Goal: Task Accomplishment & Management: Manage account settings

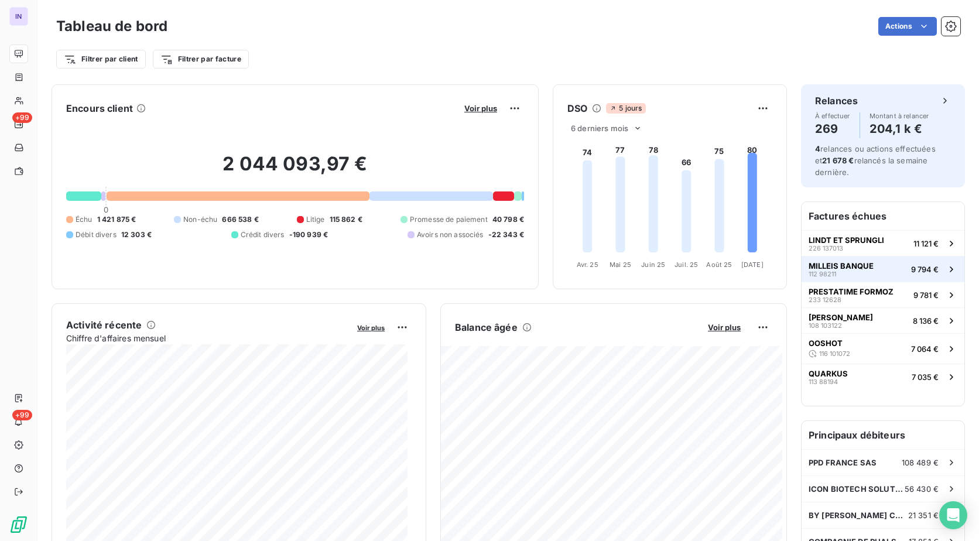
click at [859, 270] on span "MILLEIS BANQUE" at bounding box center [841, 265] width 65 height 9
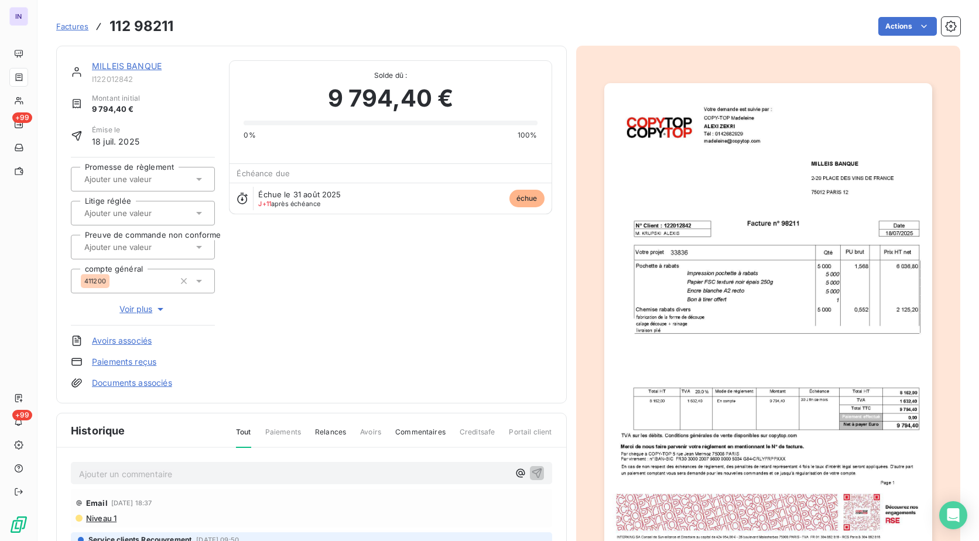
click at [129, 65] on link "MILLEIS BANQUE" at bounding box center [127, 66] width 70 height 10
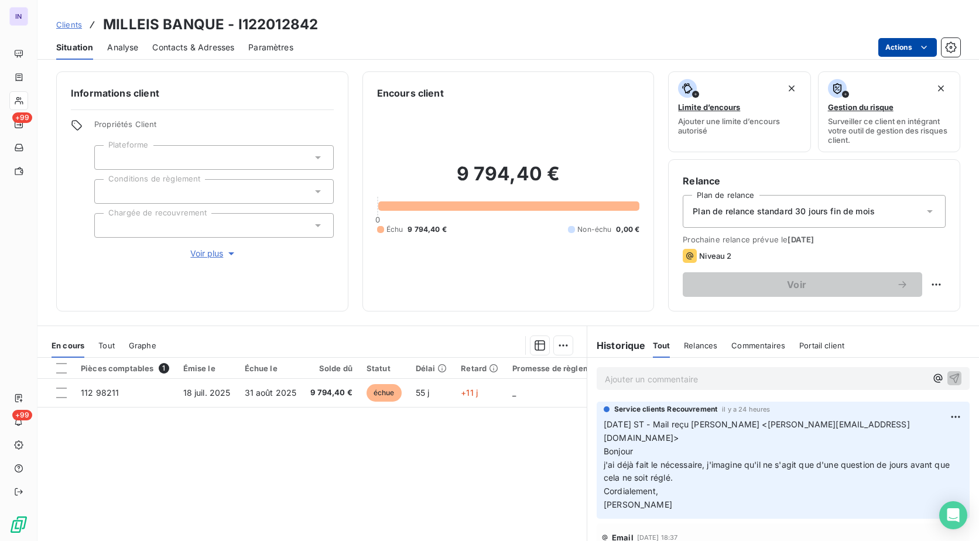
click at [883, 51] on html "IN +99 +99 Clients MILLEIS BANQUE - I122012842 Situation Analyse Contacts & Adr…" at bounding box center [489, 270] width 979 height 541
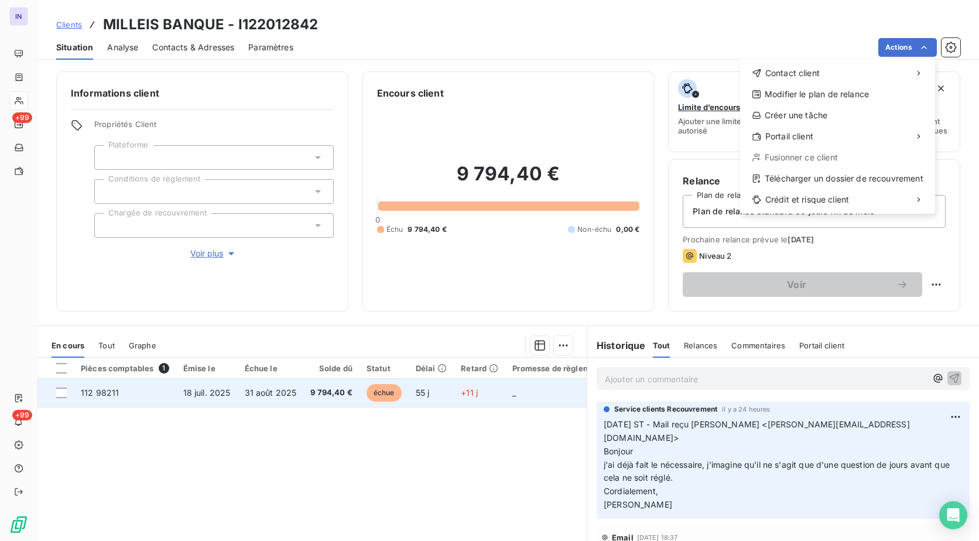
drag, startPoint x: 315, startPoint y: 381, endPoint x: 283, endPoint y: 397, distance: 36.2
click at [313, 383] on html "IN +99 +99 Clients MILLEIS BANQUE - I122012842 Situation Analyse Contacts & Adr…" at bounding box center [489, 270] width 979 height 541
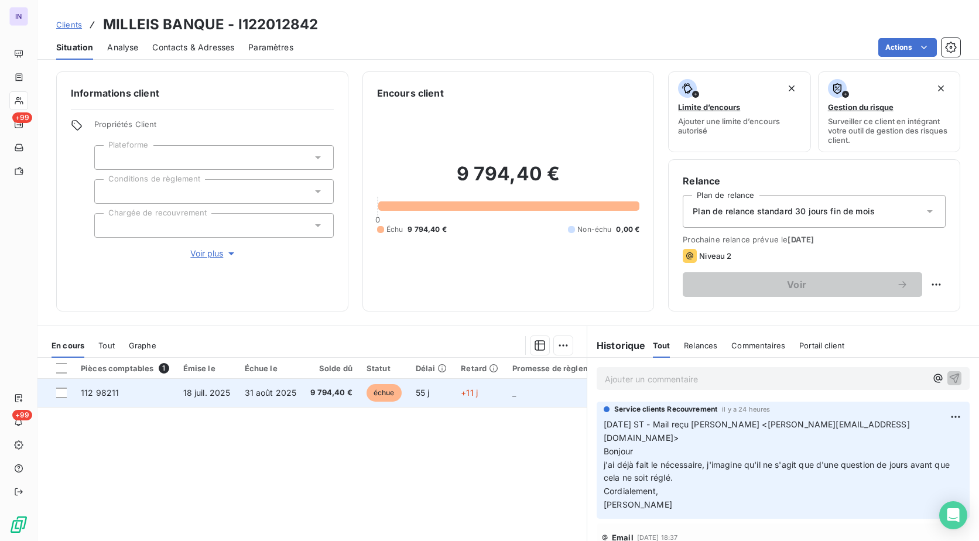
click at [283, 397] on span "31 août 2025" at bounding box center [271, 393] width 52 height 10
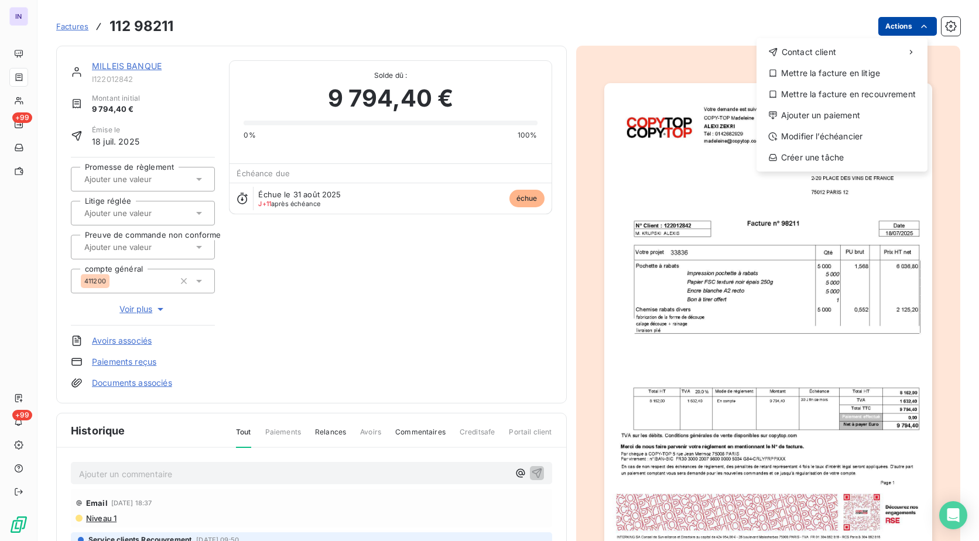
click at [879, 23] on html "IN +99 +99 Factures [PHONE_NUMBER] Actions Contact client Mettre la facture en …" at bounding box center [489, 270] width 979 height 541
click at [828, 107] on div "Ajouter un paiement" at bounding box center [843, 115] width 162 height 19
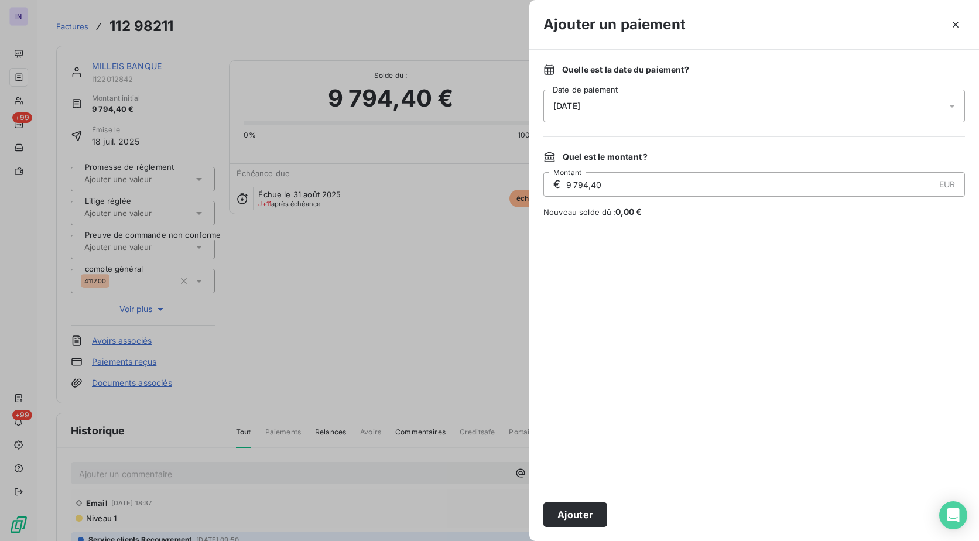
click at [703, 107] on div "[DATE]" at bounding box center [755, 106] width 422 height 33
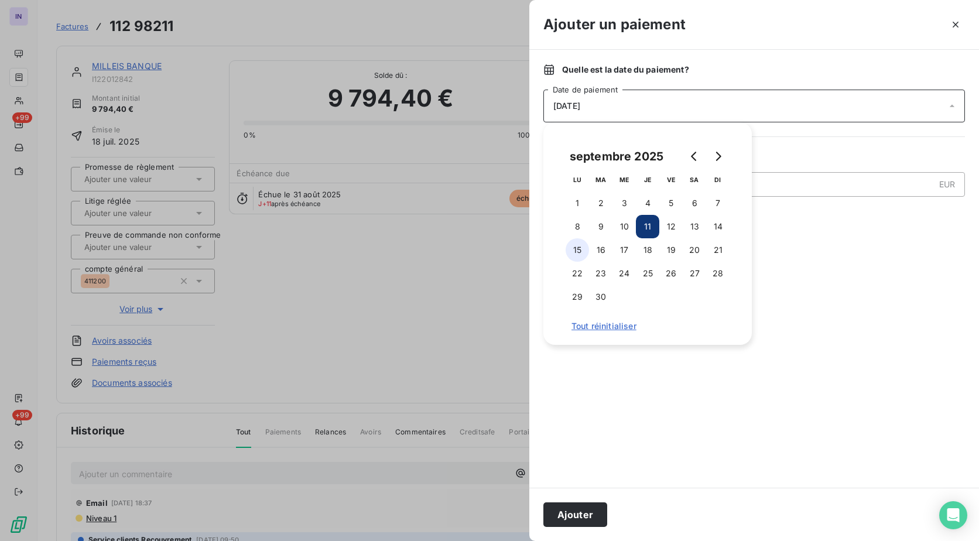
click at [575, 252] on button "15" at bounding box center [577, 249] width 23 height 23
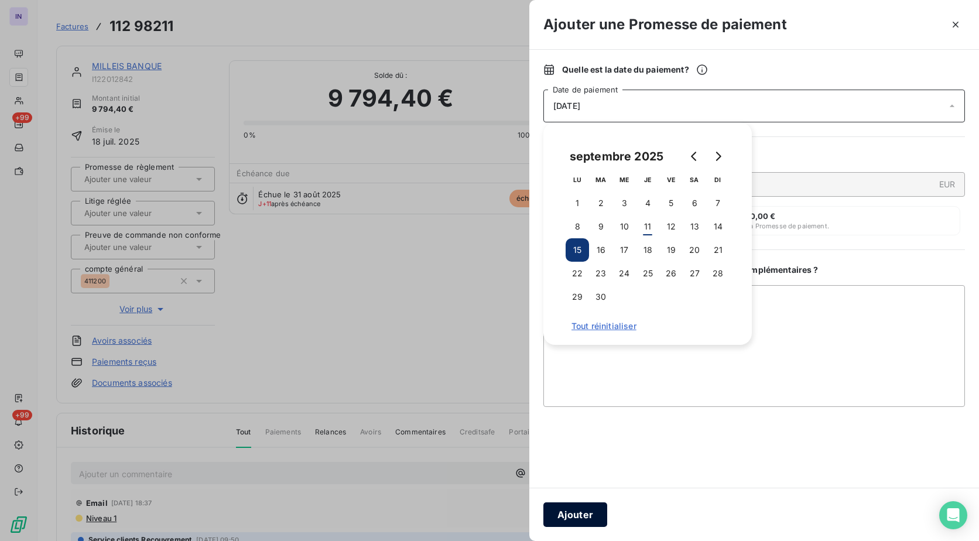
click at [575, 507] on button "Ajouter" at bounding box center [576, 515] width 64 height 25
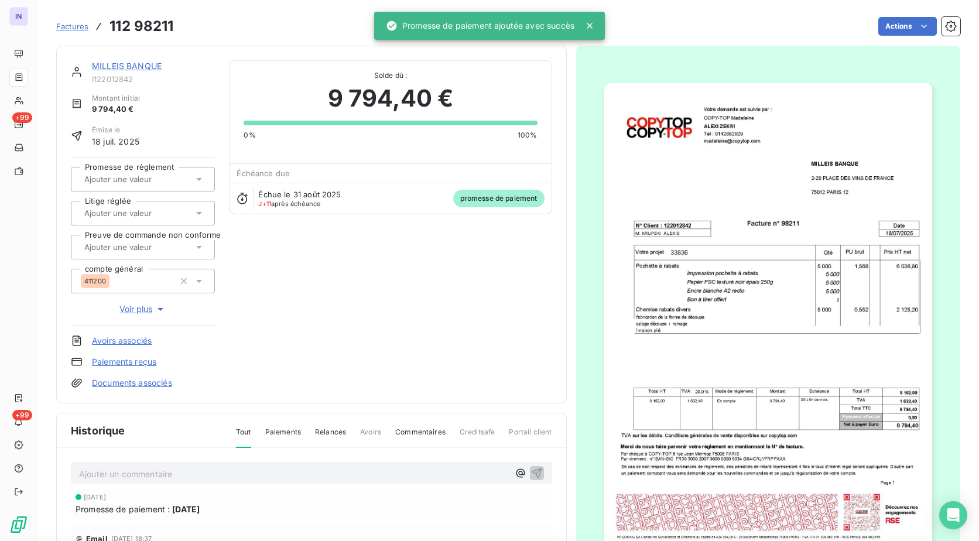
click at [117, 173] on div at bounding box center [137, 179] width 112 height 15
drag, startPoint x: 117, startPoint y: 176, endPoint x: 120, endPoint y: 205, distance: 28.9
click at [120, 215] on div "Oui" at bounding box center [149, 210] width 111 height 19
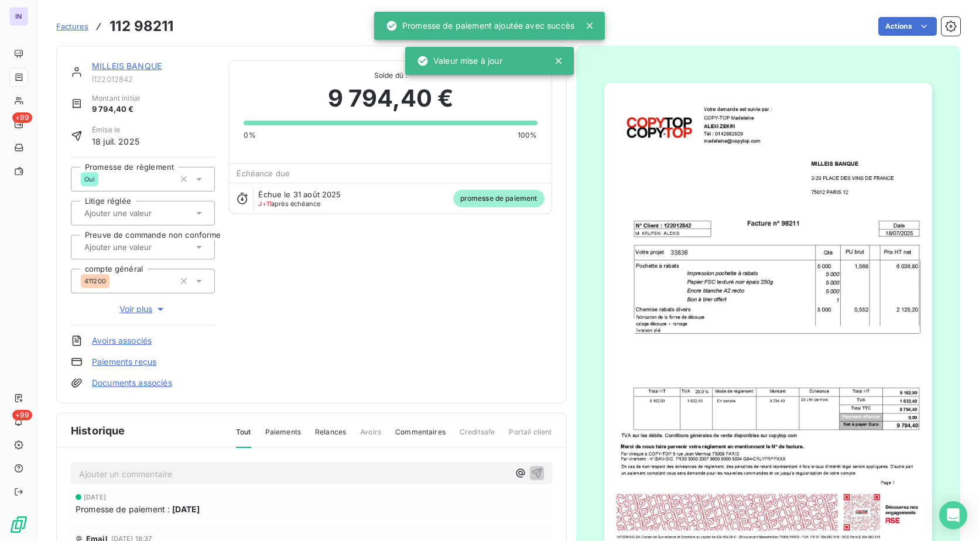
click at [134, 66] on link "MILLEIS BANQUE" at bounding box center [127, 66] width 70 height 10
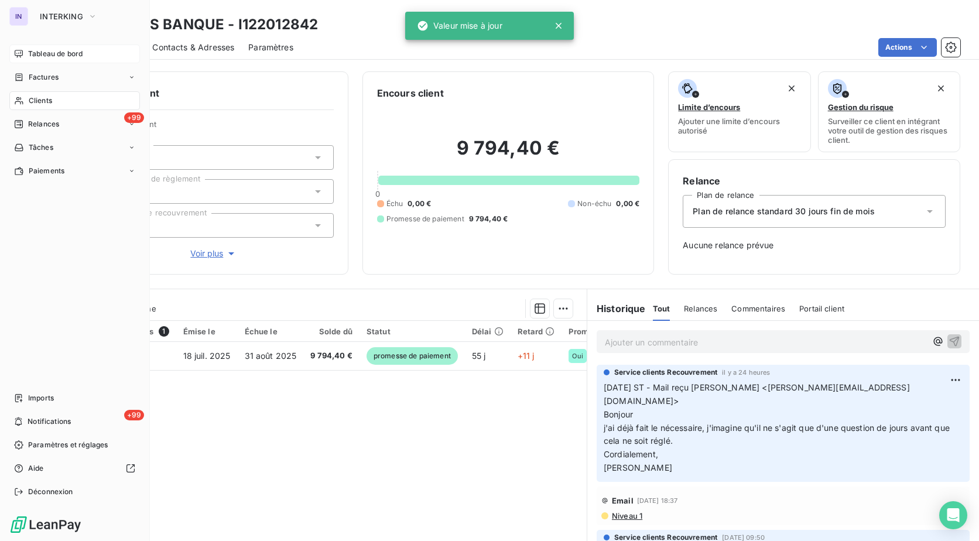
click at [57, 54] on span "Tableau de bord" at bounding box center [55, 54] width 54 height 11
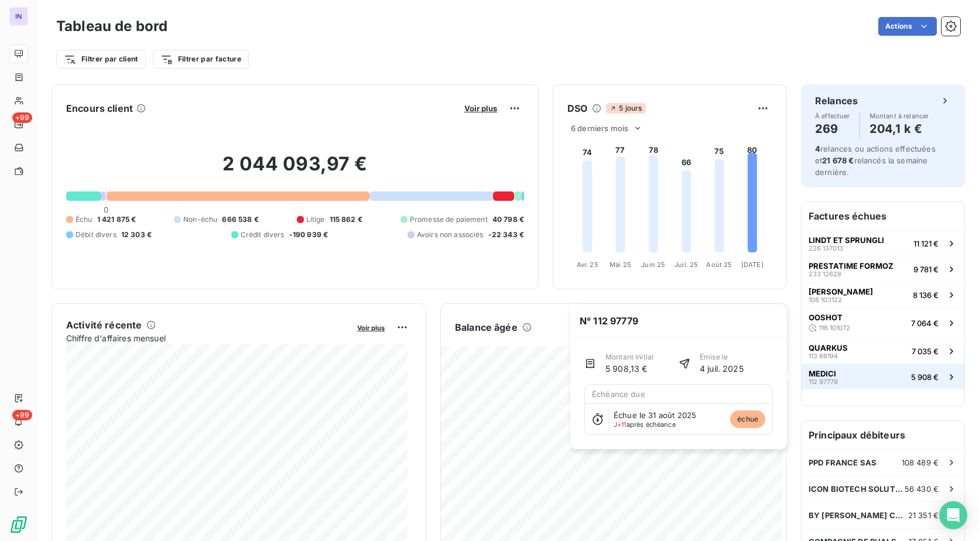
click at [831, 377] on button "MEDICI 112 97779 5 908 €" at bounding box center [883, 377] width 163 height 26
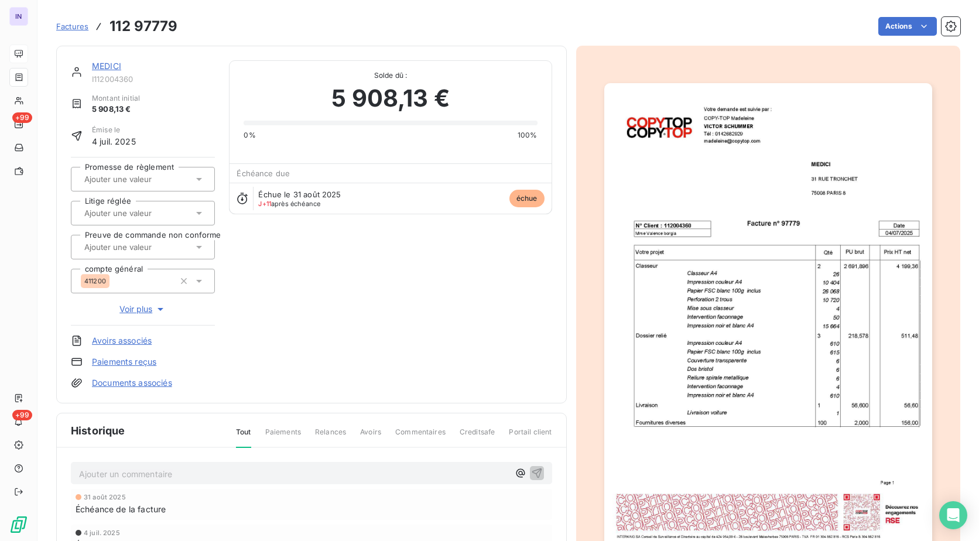
click at [105, 64] on link "MEDICI" at bounding box center [106, 66] width 29 height 10
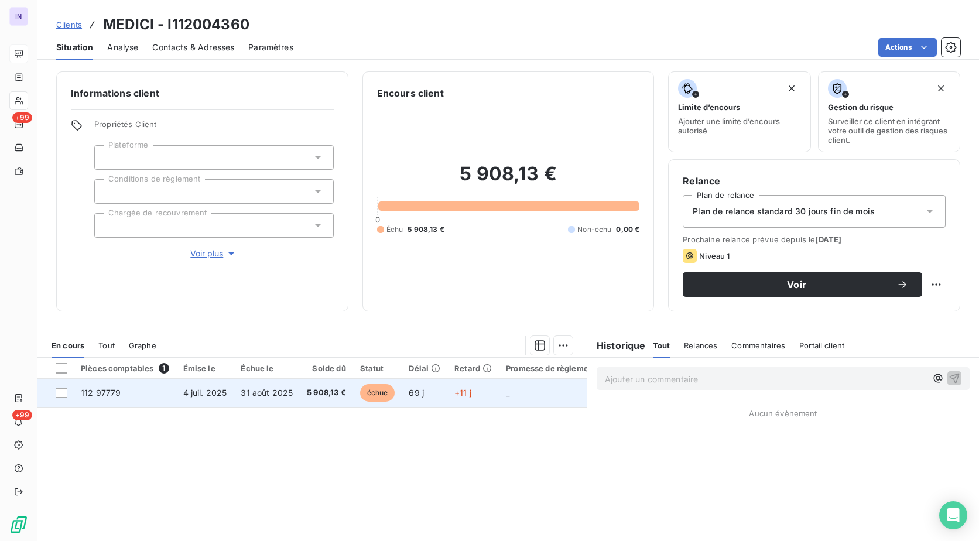
click at [183, 395] on span "4 juil. 2025" at bounding box center [205, 393] width 44 height 10
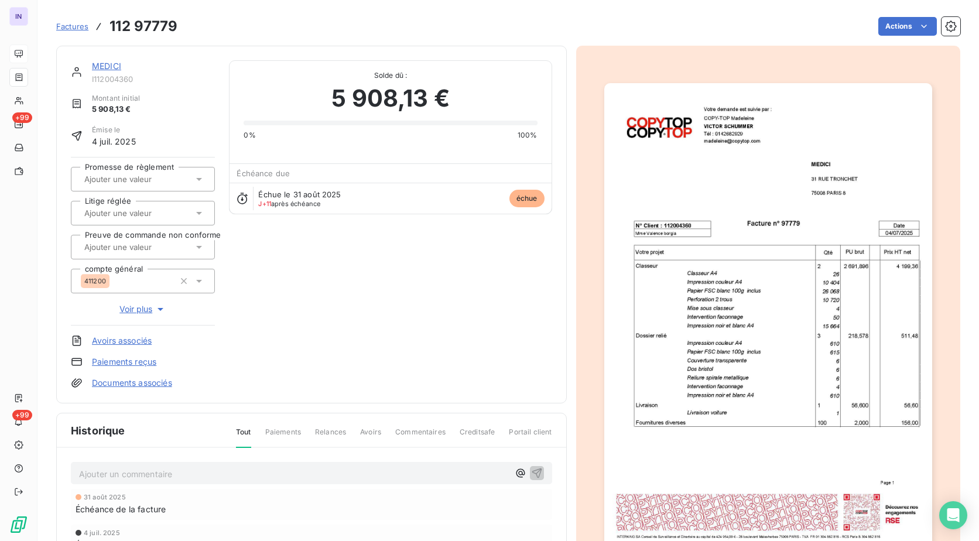
click at [165, 383] on link "Documents associés" at bounding box center [132, 383] width 80 height 12
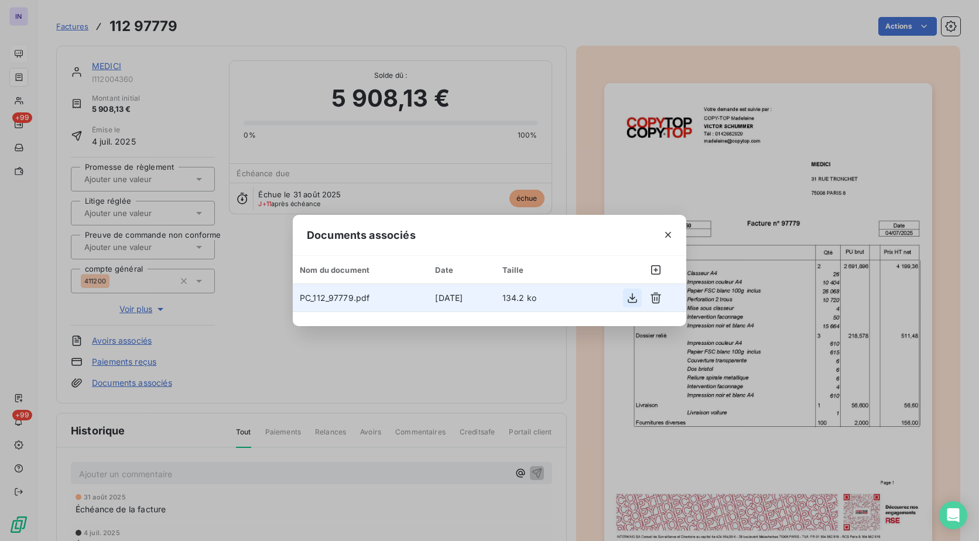
click at [630, 298] on icon "button" at bounding box center [633, 298] width 12 height 12
click at [668, 238] on icon "button" at bounding box center [669, 235] width 12 height 12
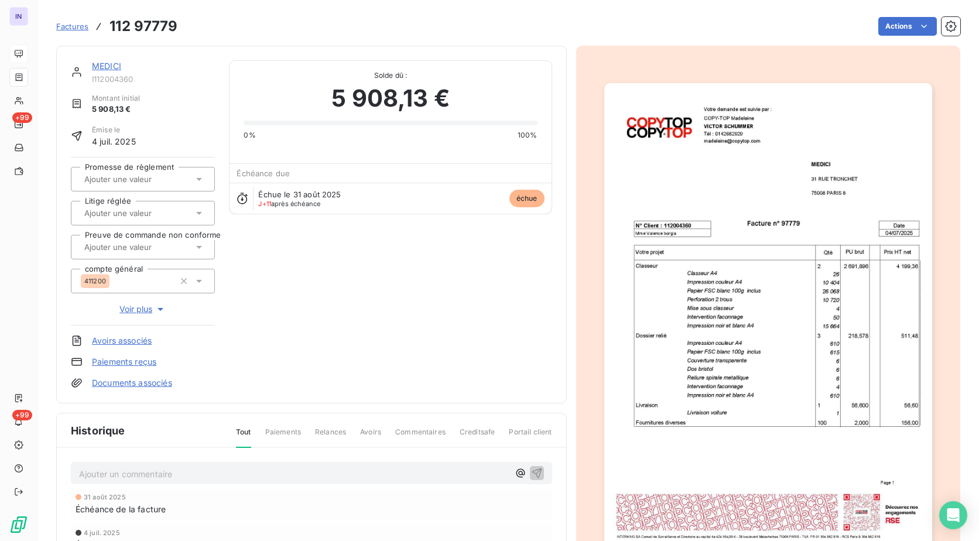
click at [110, 66] on link "MEDICI" at bounding box center [106, 66] width 29 height 10
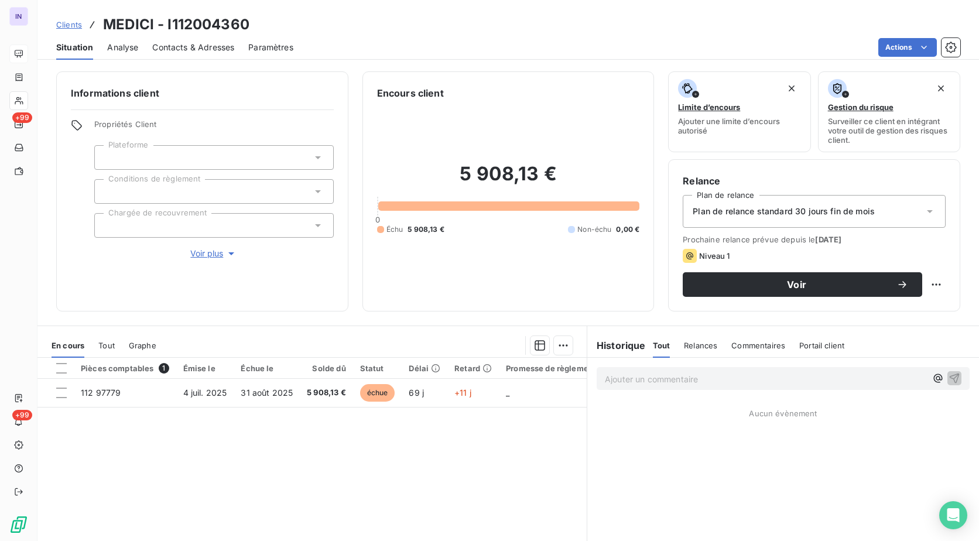
click at [172, 195] on div at bounding box center [214, 191] width 240 height 25
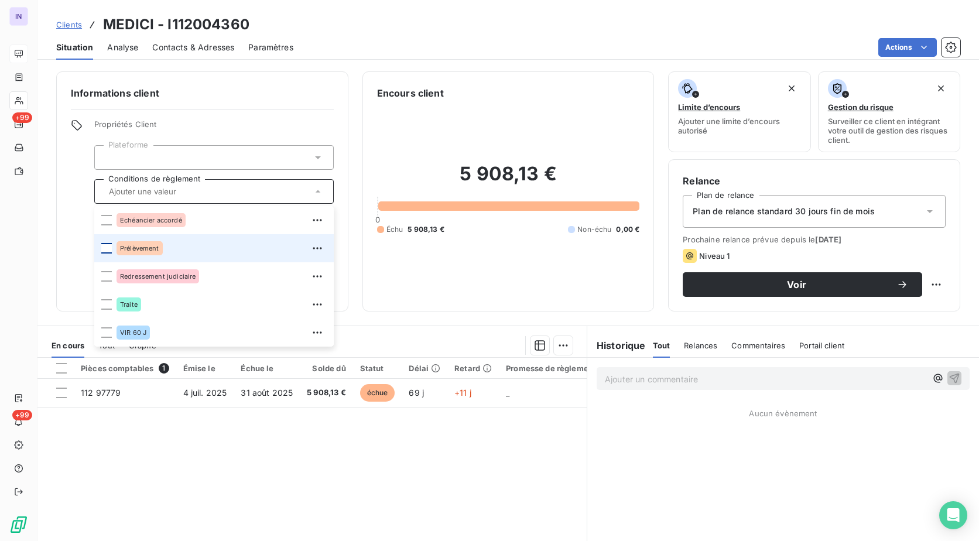
click at [108, 251] on div at bounding box center [106, 248] width 11 height 11
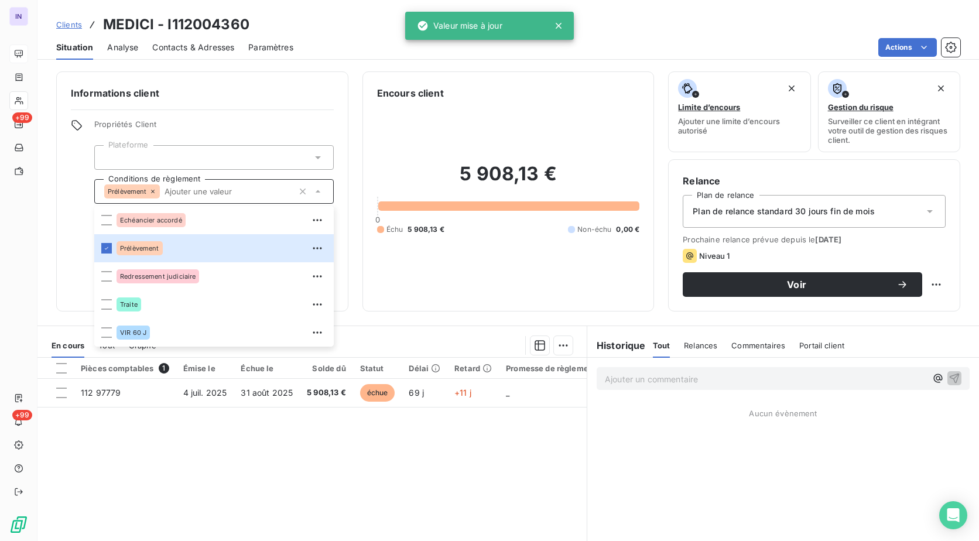
click at [716, 213] on span "Plan de relance standard 30 jours fin de mois" at bounding box center [784, 212] width 182 height 12
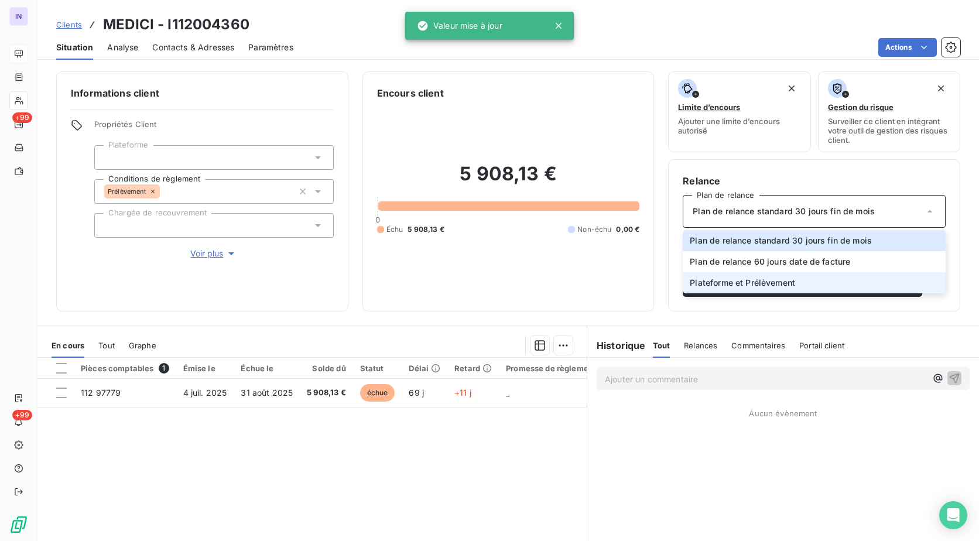
click at [702, 279] on span "Plateforme et Prélèvement" at bounding box center [742, 283] width 105 height 12
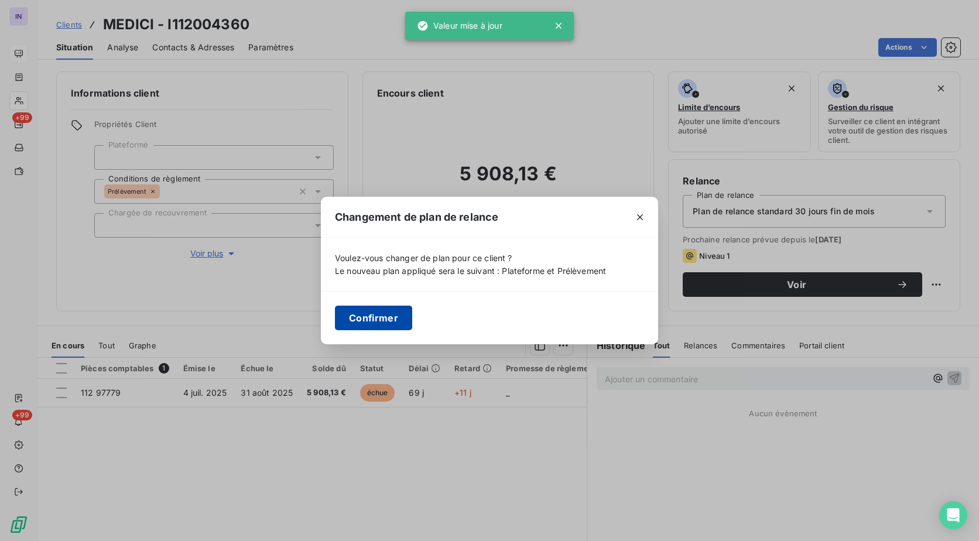
click at [357, 318] on button "Confirmer" at bounding box center [373, 318] width 77 height 25
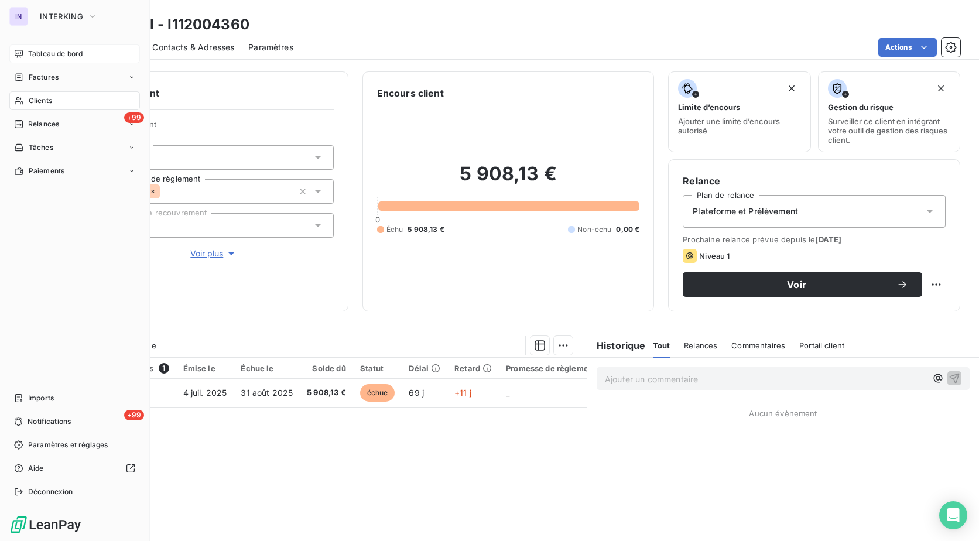
click at [35, 50] on span "Tableau de bord" at bounding box center [55, 54] width 54 height 11
